Goal: Information Seeking & Learning: Learn about a topic

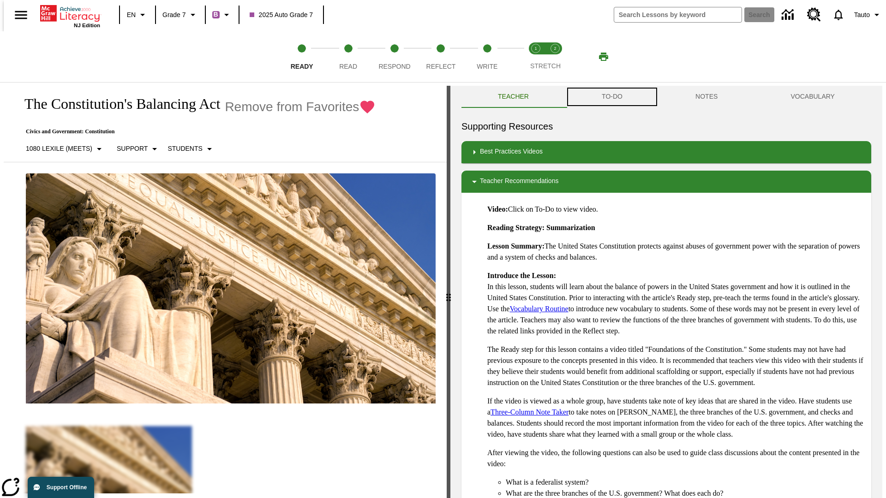
click at [611, 97] on button "TO-DO" at bounding box center [612, 97] width 94 height 22
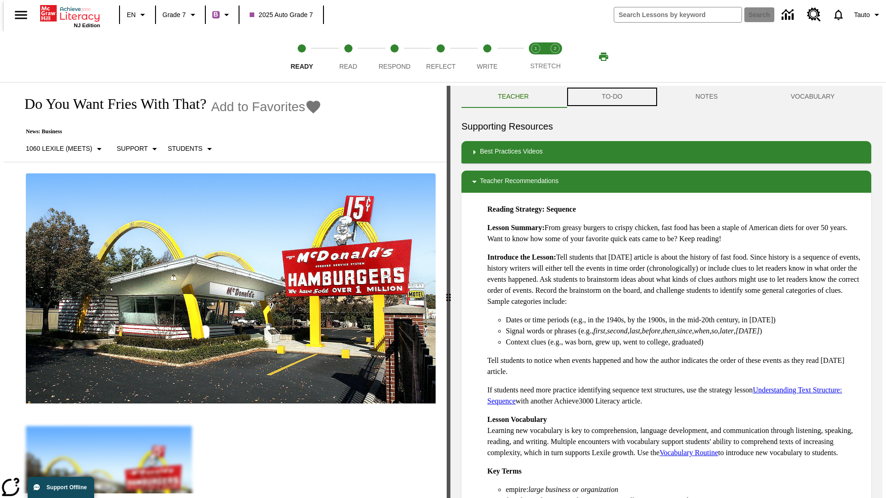
click at [611, 97] on button "TO-DO" at bounding box center [612, 97] width 94 height 22
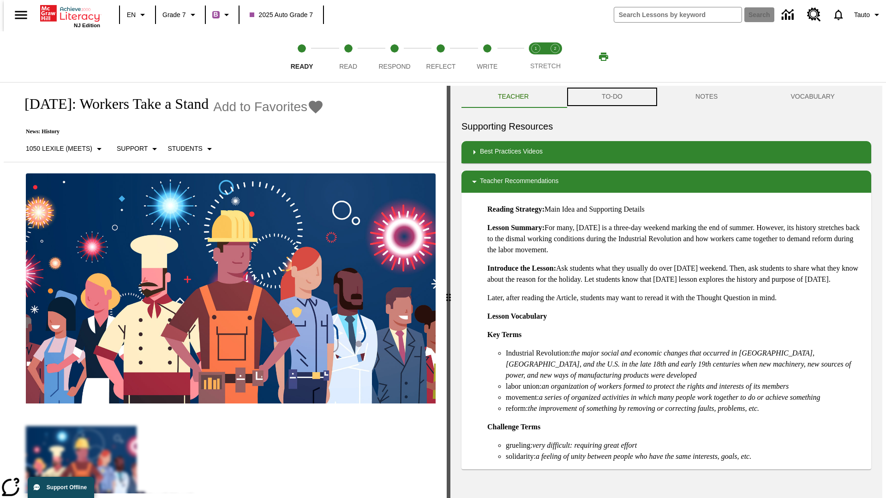
click at [611, 97] on button "TO-DO" at bounding box center [612, 97] width 94 height 22
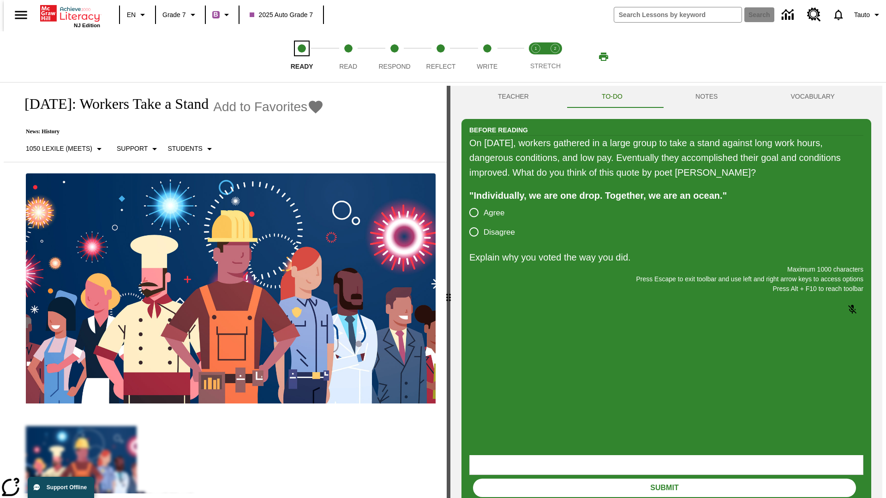
click at [302, 57] on span "Ready" at bounding box center [302, 62] width 23 height 17
click at [348, 57] on span "Read" at bounding box center [348, 62] width 18 height 17
